Goal: Navigation & Orientation: Find specific page/section

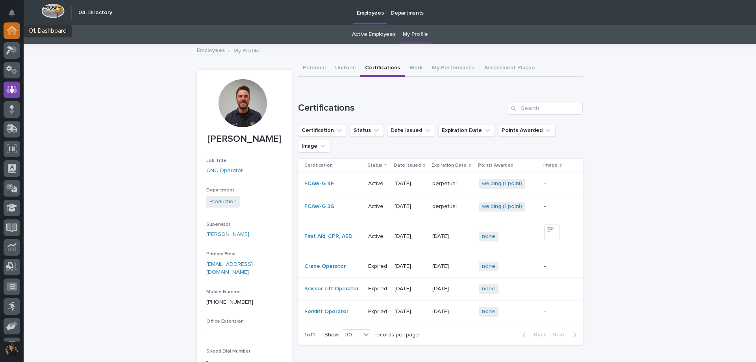
click at [16, 30] on icon at bounding box center [12, 28] width 10 height 5
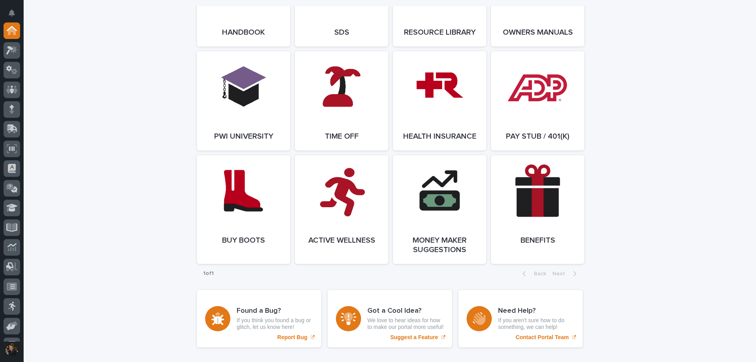
scroll to position [1166, 0]
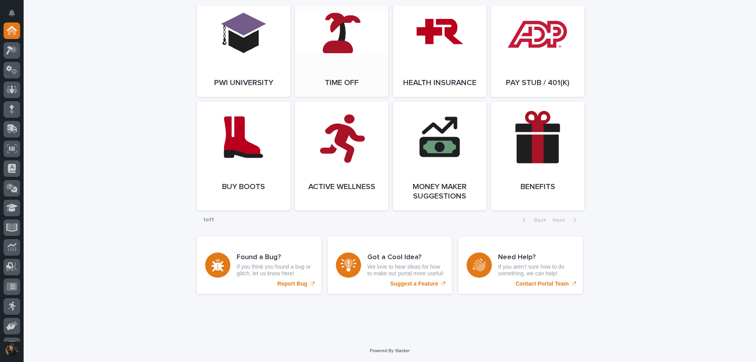
click at [328, 64] on link "Open Link" at bounding box center [341, 47] width 93 height 99
